Goal: Information Seeking & Learning: Learn about a topic

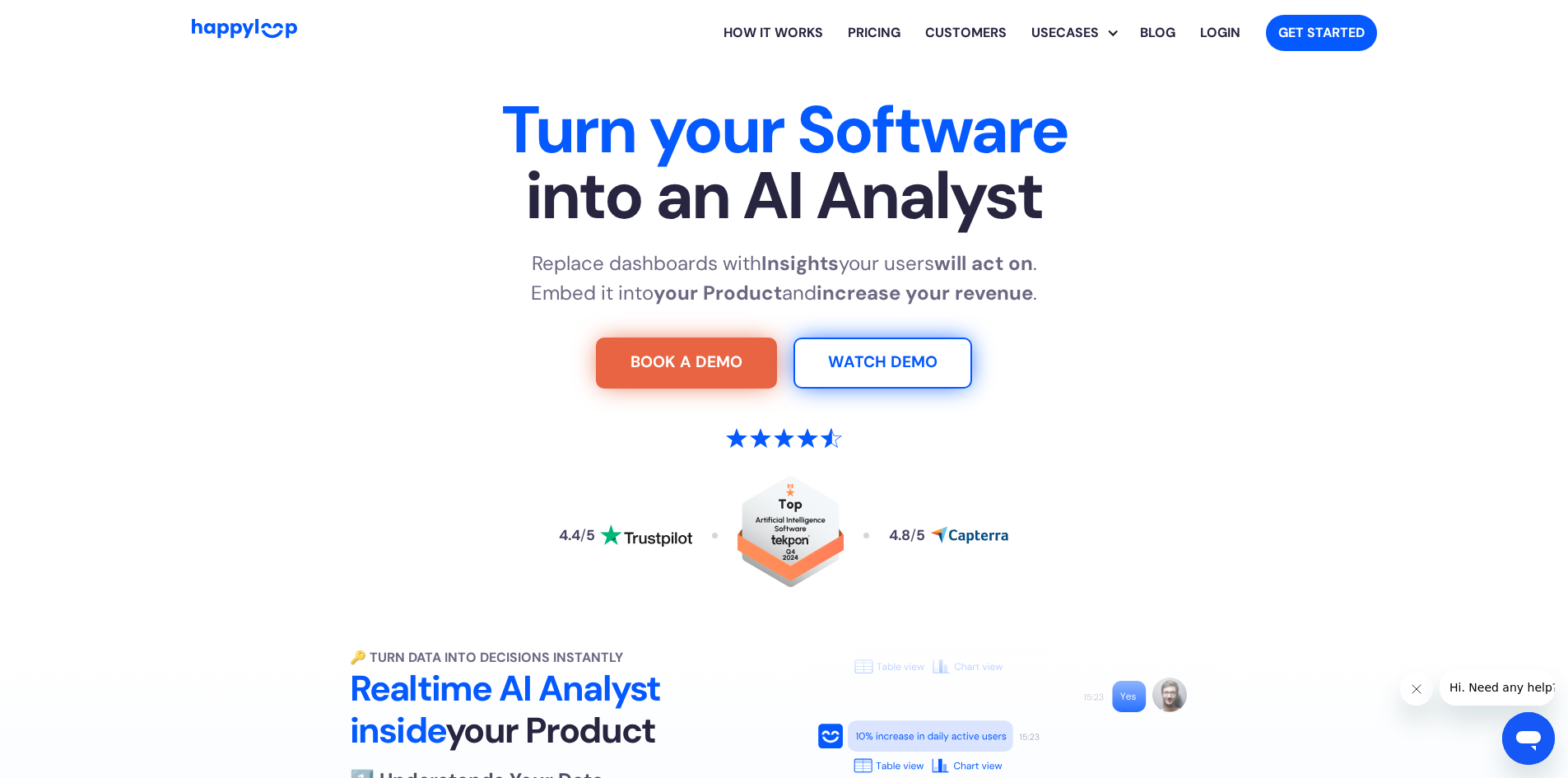
click at [959, 26] on link "Customers" at bounding box center [966, 33] width 106 height 52
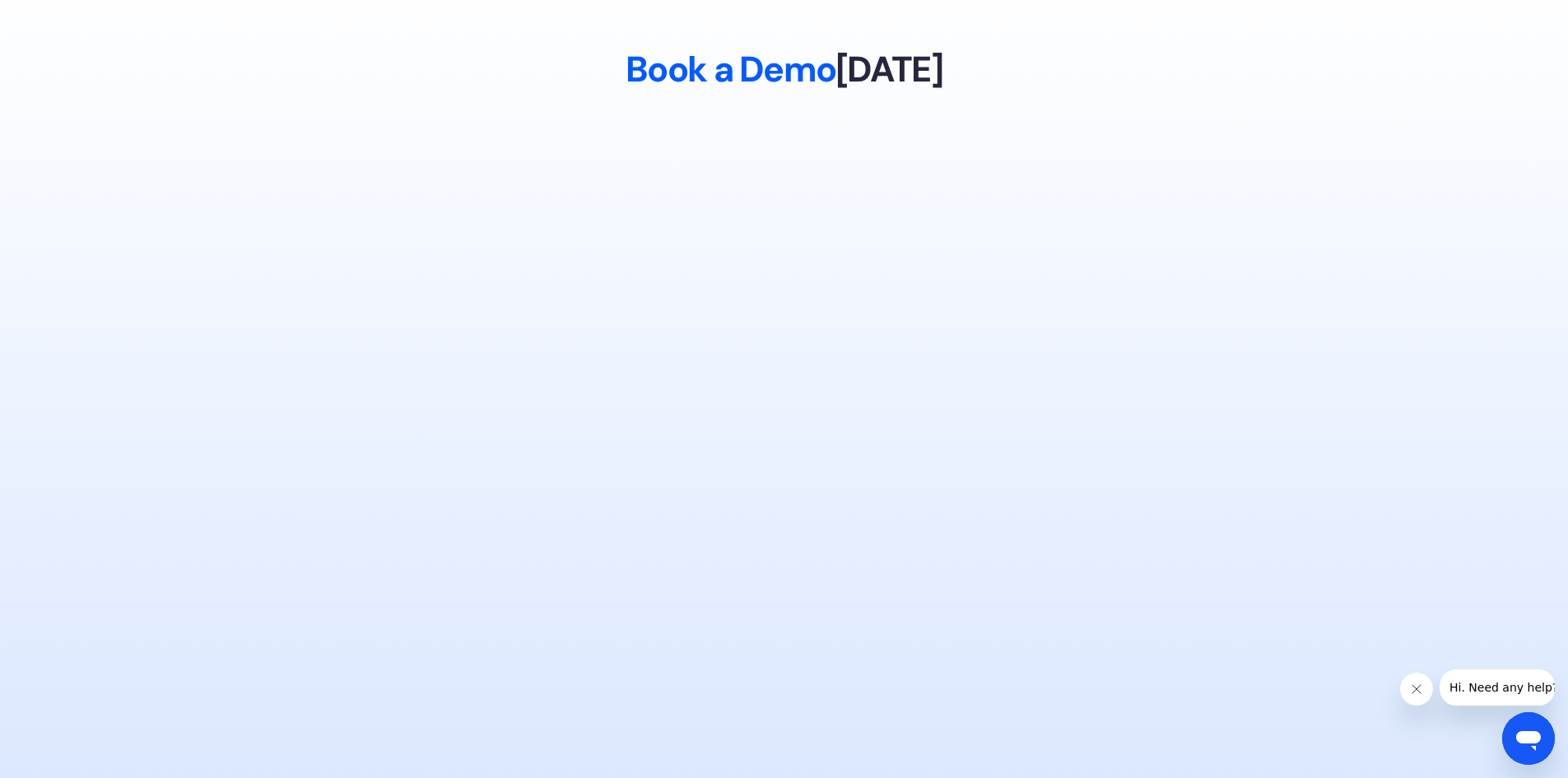
scroll to position [8065, 0]
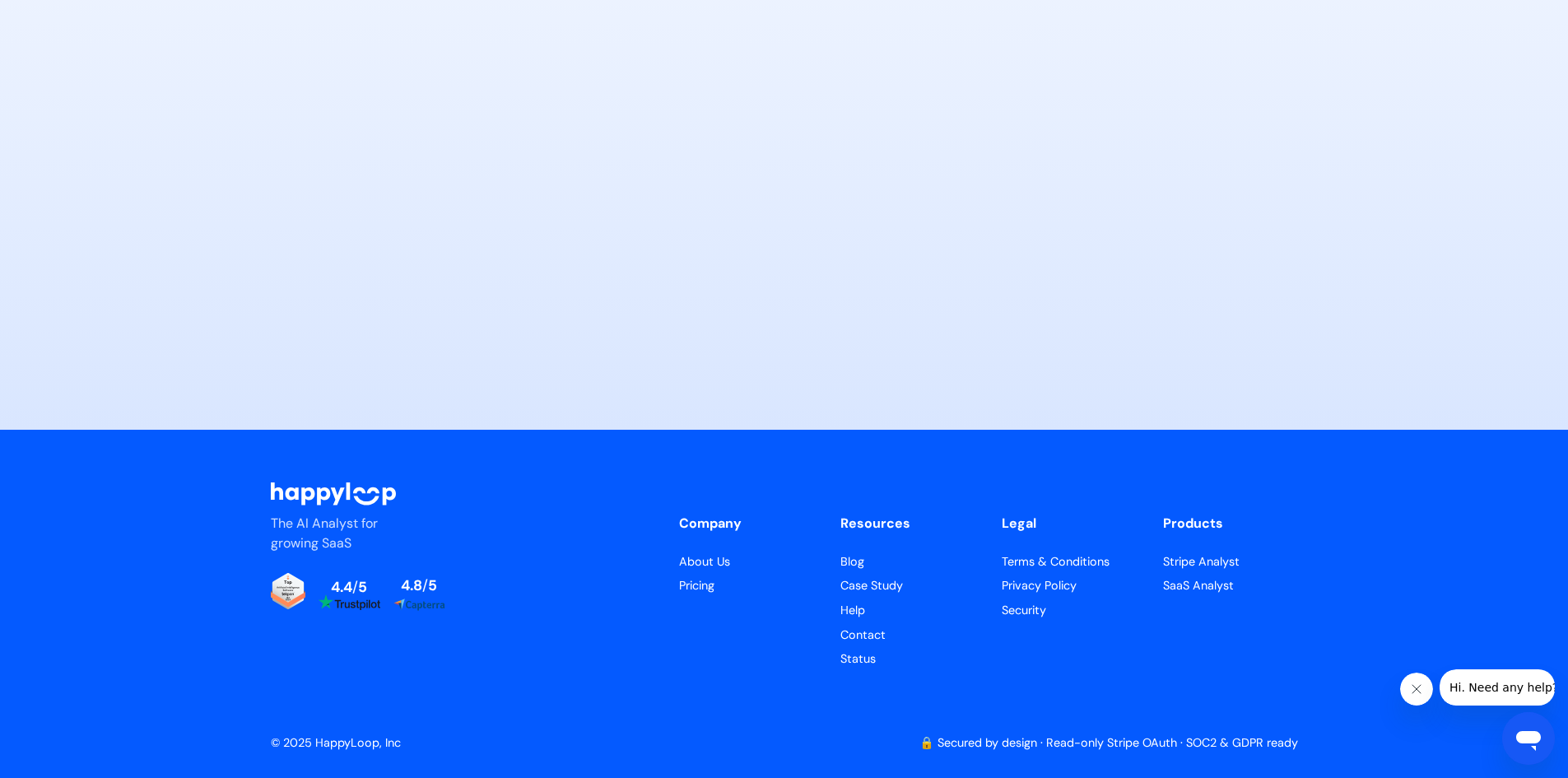
click at [345, 606] on img "Read reviews about HappyLoop on Trustpilot" at bounding box center [348, 601] width 61 height 15
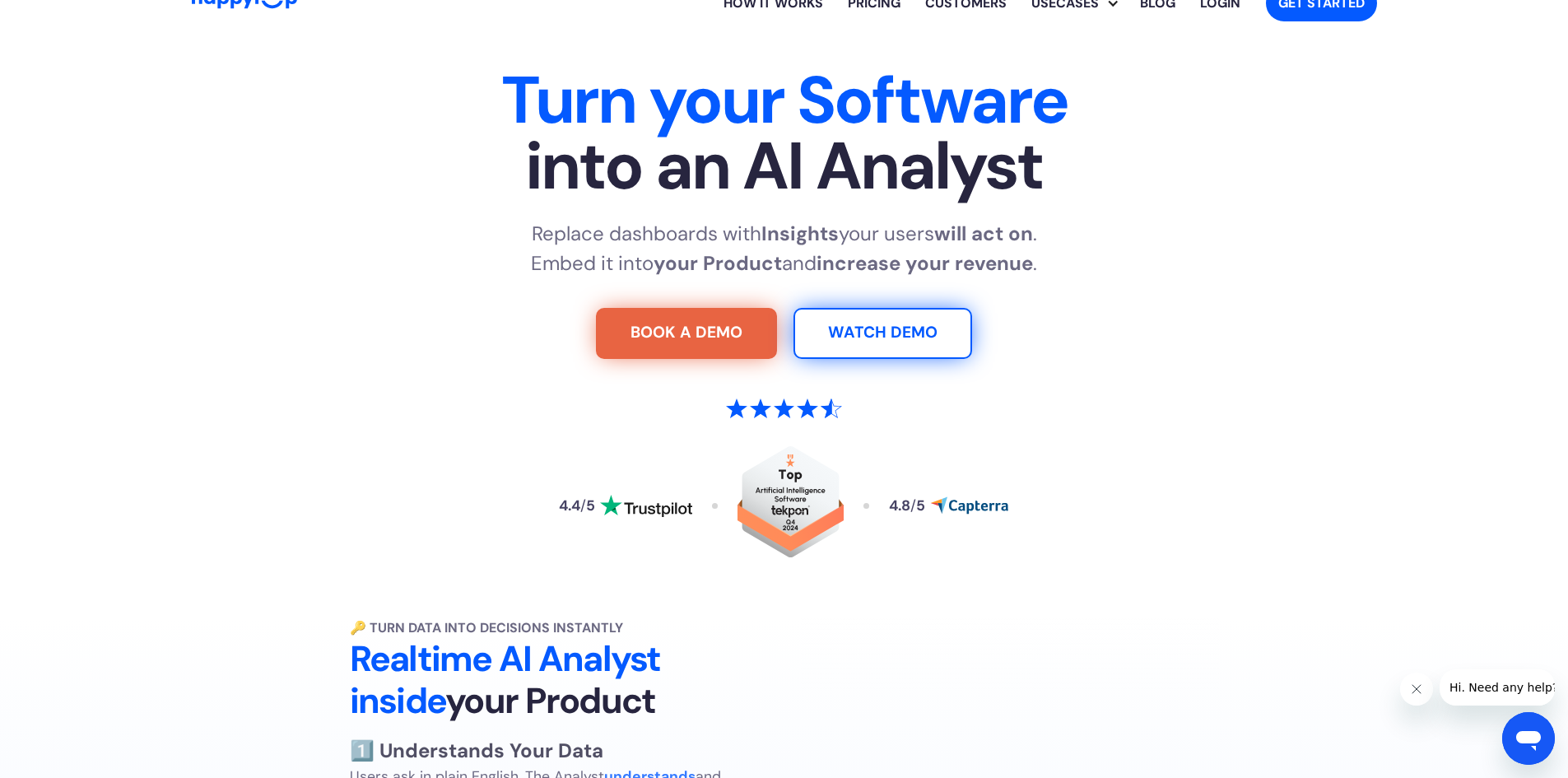
scroll to position [0, 0]
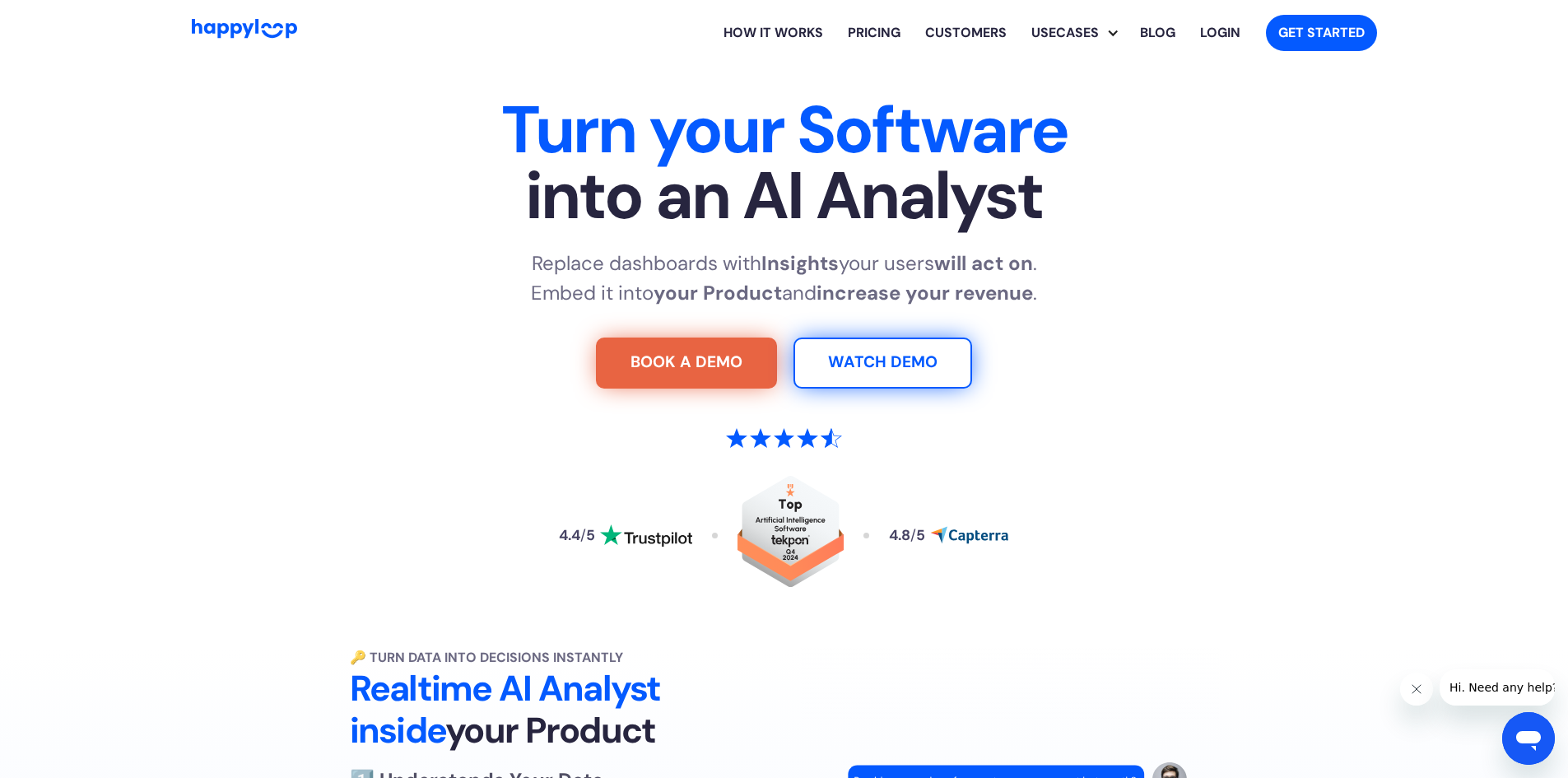
click at [869, 29] on link "Pricing" at bounding box center [874, 33] width 77 height 52
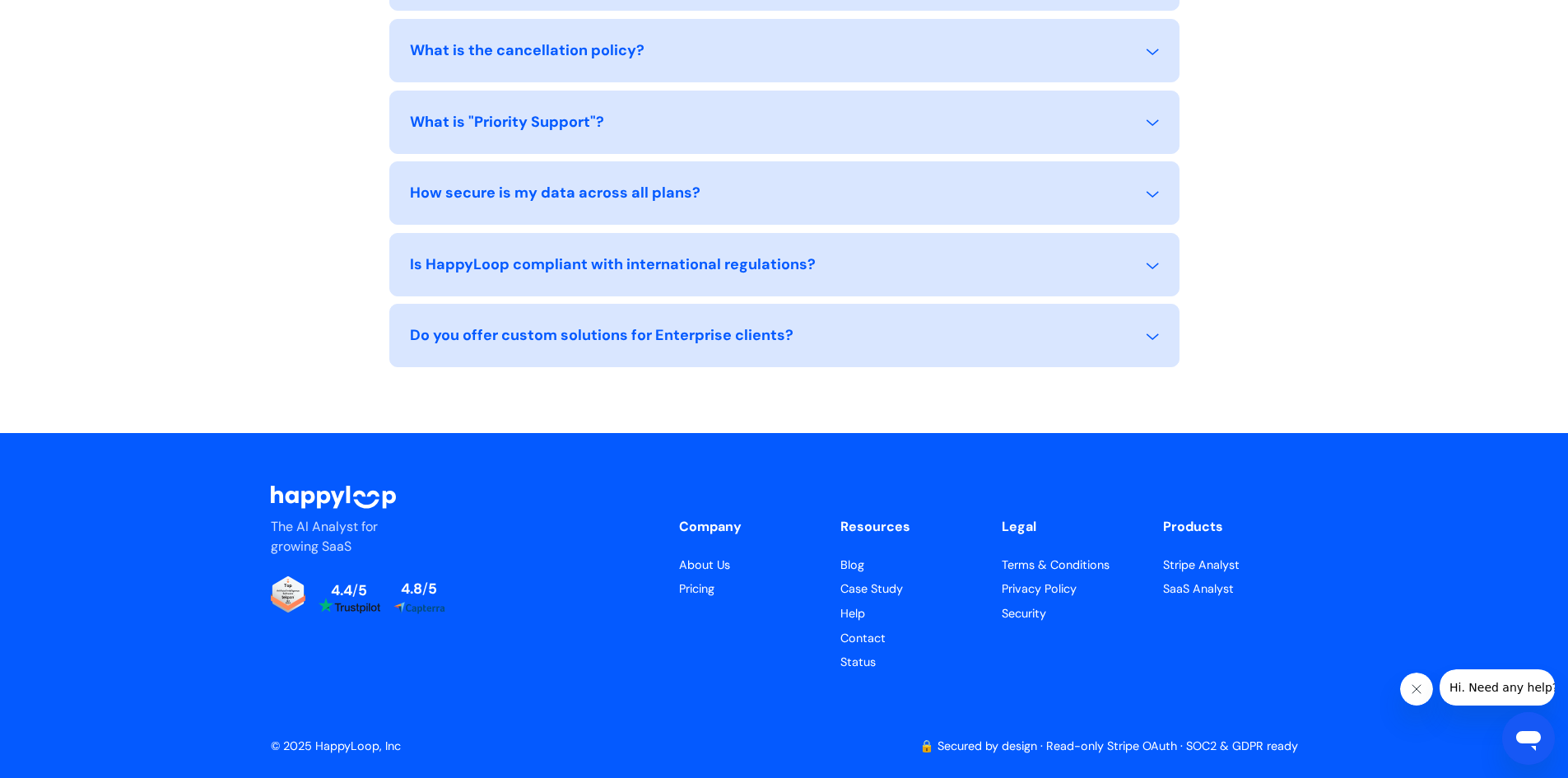
scroll to position [1840, 0]
